Goal: Check status: Check status

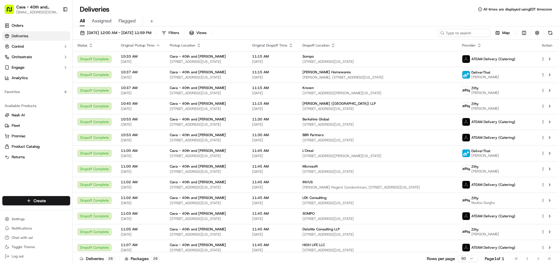
scroll to position [178, 0]
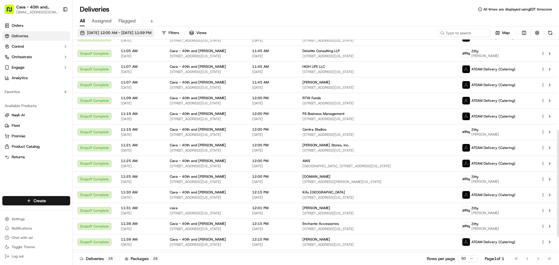
drag, startPoint x: 101, startPoint y: 32, endPoint x: 104, endPoint y: 33, distance: 3.3
click at [102, 32] on span "[DATE] 12:00 AM - [DATE] 11:59 PM" at bounding box center [119, 32] width 64 height 5
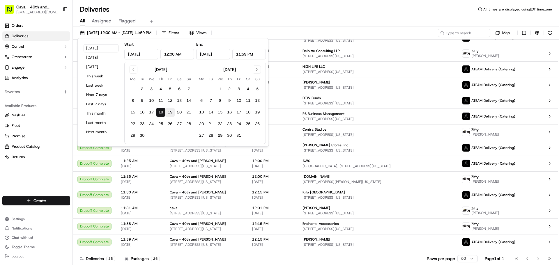
click at [170, 113] on button "19" at bounding box center [169, 112] width 9 height 9
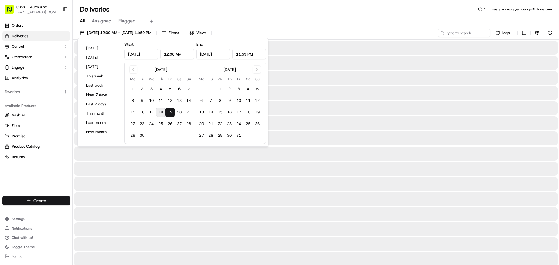
type input "[DATE]"
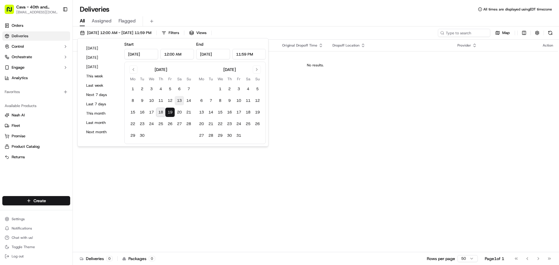
drag, startPoint x: 177, startPoint y: 109, endPoint x: 183, endPoint y: 102, distance: 9.1
click at [183, 102] on tbody "1 2 3 4 5 6 7 8 9 10 11 12 13 14 15 16 17 18 19 20 21 22 23 24 25 26 27 28 29 30" at bounding box center [160, 111] width 65 height 58
click at [179, 111] on button "20" at bounding box center [179, 112] width 9 height 9
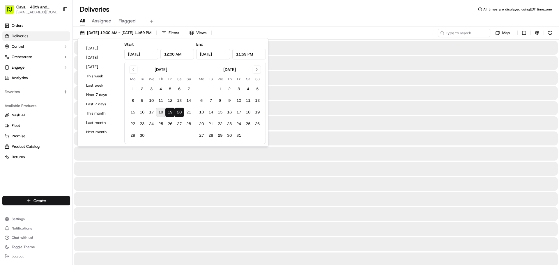
type input "[DATE]"
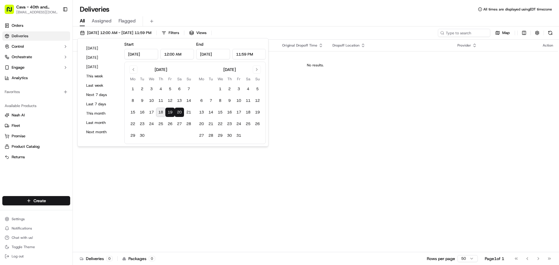
click at [182, 114] on button "20" at bounding box center [179, 112] width 9 height 9
click at [170, 114] on button "19" at bounding box center [169, 112] width 9 height 9
type input "[DATE]"
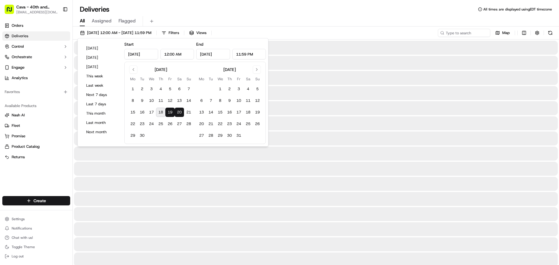
click at [170, 114] on button "19" at bounding box center [169, 112] width 9 height 9
type input "[DATE]"
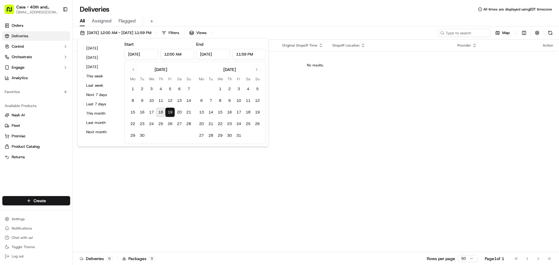
click at [340, 13] on div "Deliveries All times are displayed using EDT timezone" at bounding box center [316, 9] width 486 height 9
